Goal: Task Accomplishment & Management: Manage account settings

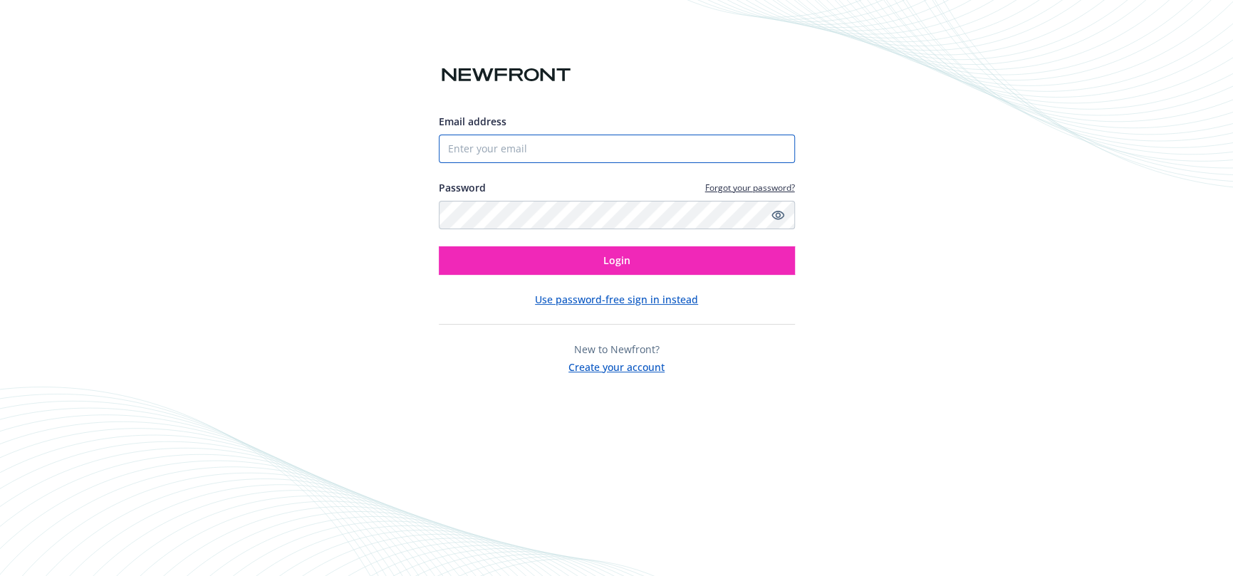
click at [601, 147] on input "Email address" at bounding box center [617, 149] width 356 height 29
paste input "[EMAIL_ADDRESS][DOMAIN_NAME]"
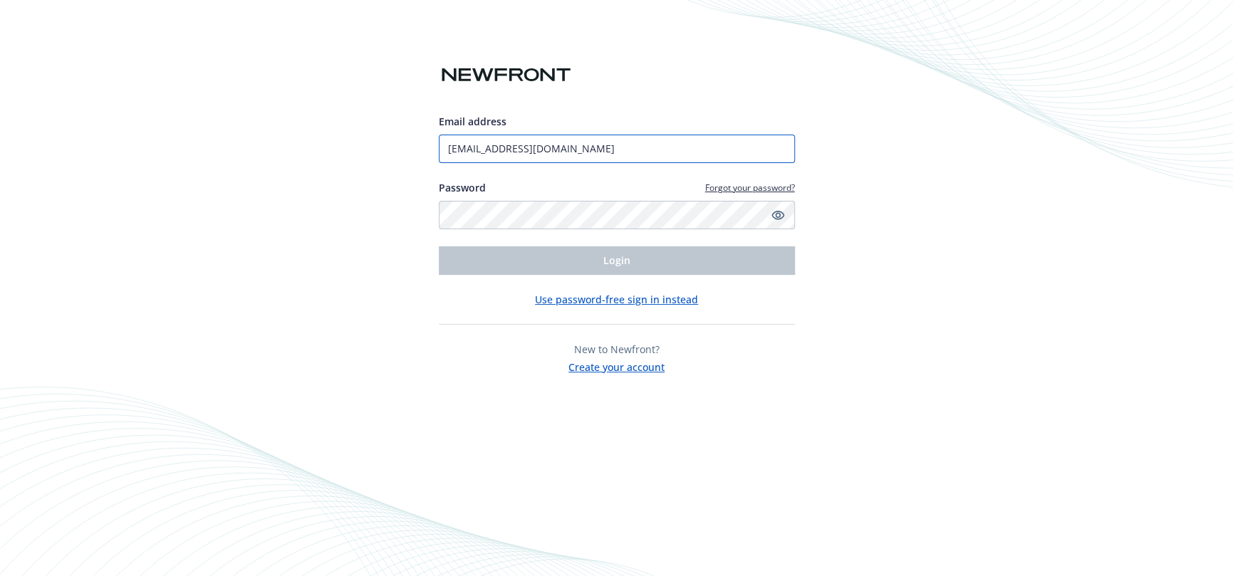
type input "[EMAIL_ADDRESS][DOMAIN_NAME]"
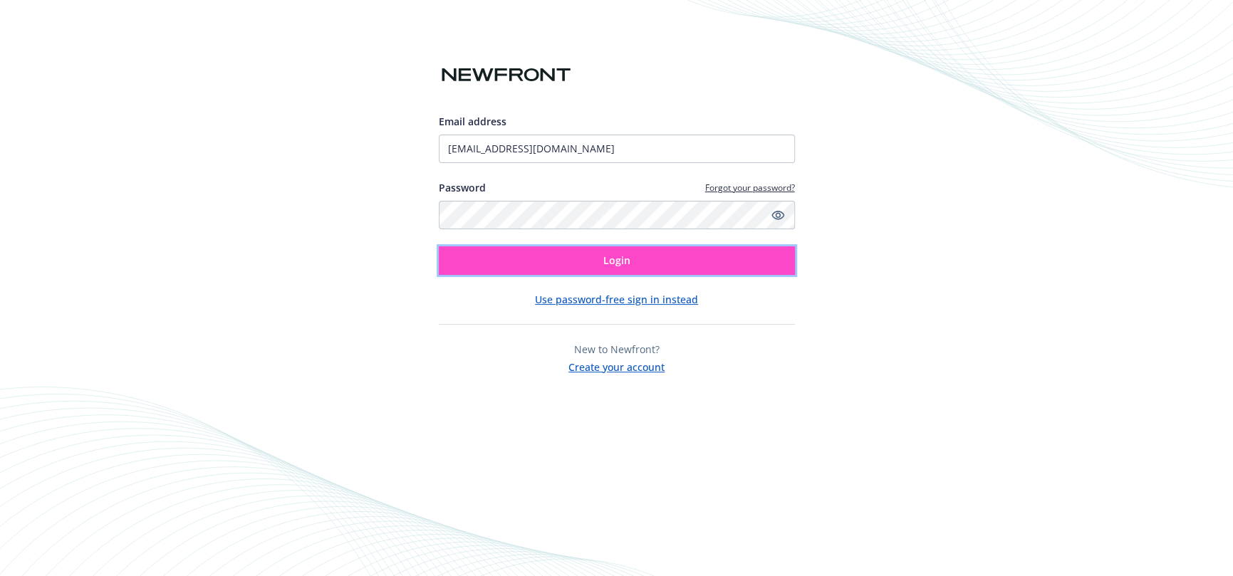
click at [657, 262] on button "Login" at bounding box center [617, 261] width 356 height 29
